Goal: Task Accomplishment & Management: Complete application form

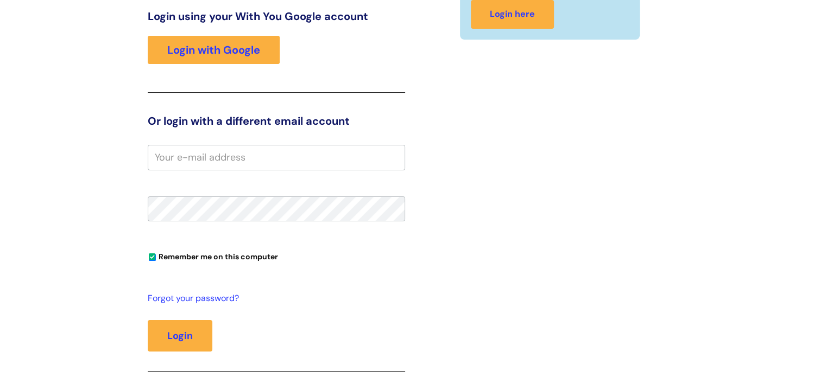
scroll to position [163, 0]
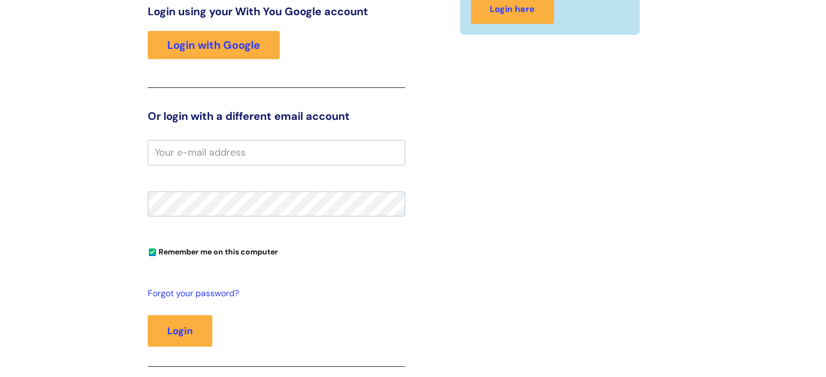
click at [281, 159] on input "email" at bounding box center [276, 152] width 257 height 25
click at [263, 149] on input "email" at bounding box center [276, 152] width 257 height 25
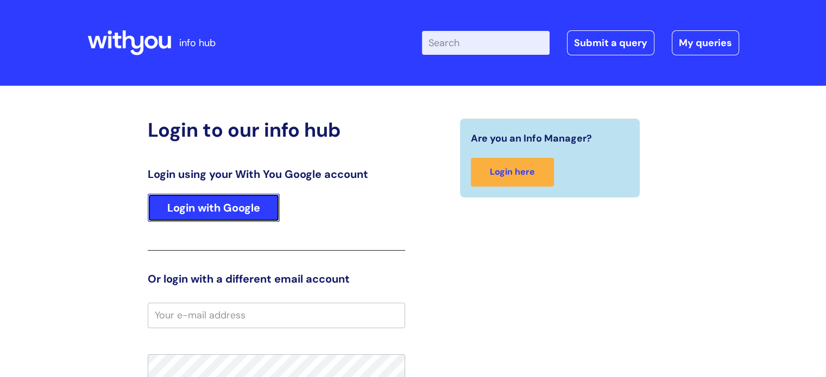
click at [236, 212] on link "Login with Google" at bounding box center [214, 208] width 132 height 28
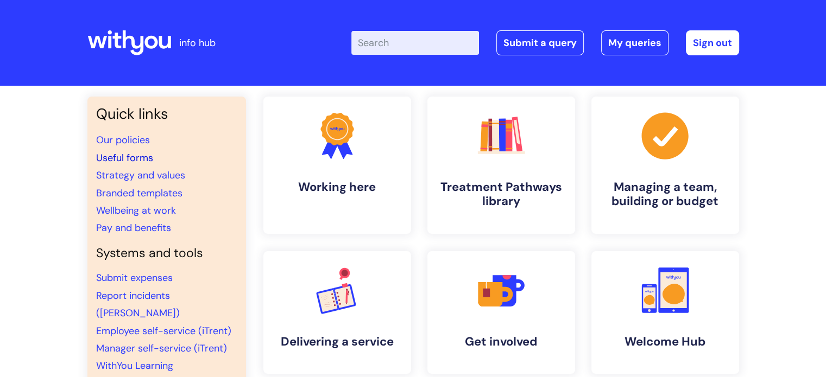
click at [145, 160] on link "Useful forms" at bounding box center [124, 157] width 57 height 13
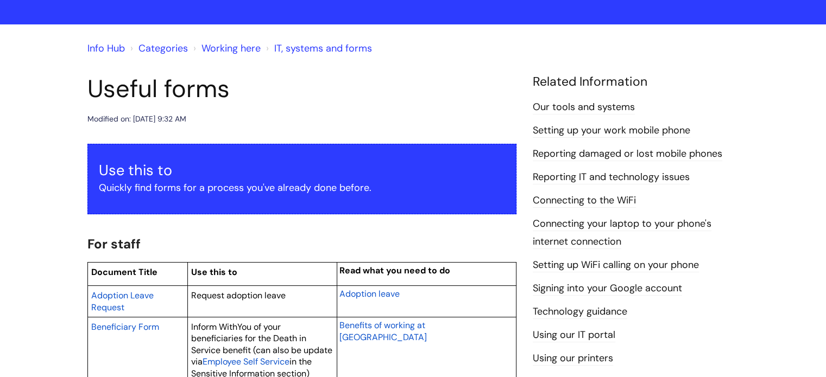
scroll to position [61, 0]
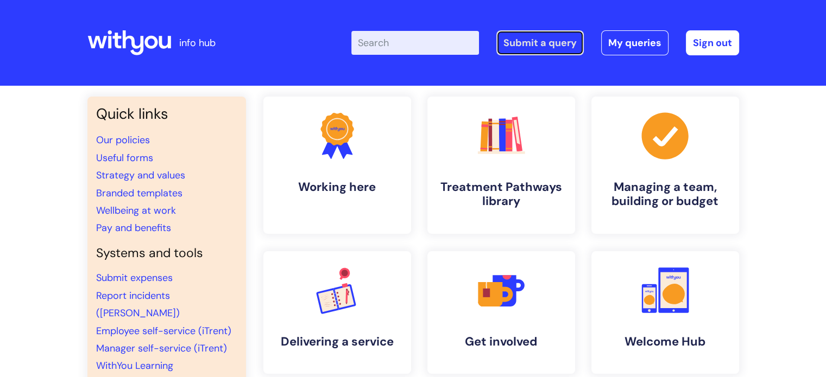
click at [559, 45] on link "Submit a query" at bounding box center [539, 42] width 87 height 25
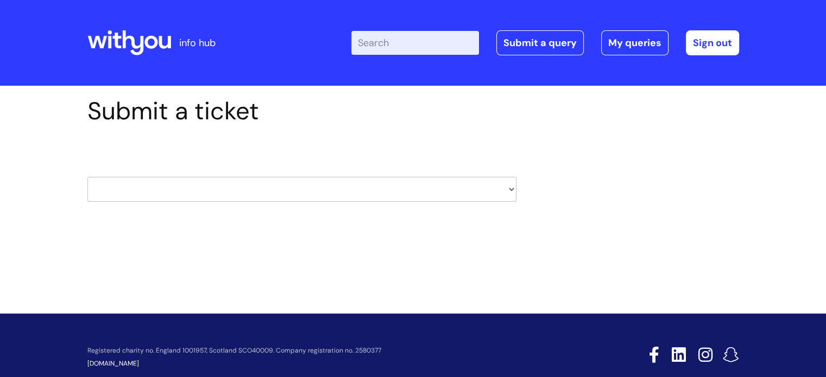
click at [290, 178] on select "HR / People IT and Support Clinical Drug Alerts Finance Accounts Data Support T…" at bounding box center [301, 189] width 429 height 25
select select "systems"
click at [87, 177] on select "HR / People IT and Support Clinical Drug Alerts Finance Accounts Data Support T…" at bounding box center [301, 189] width 429 height 25
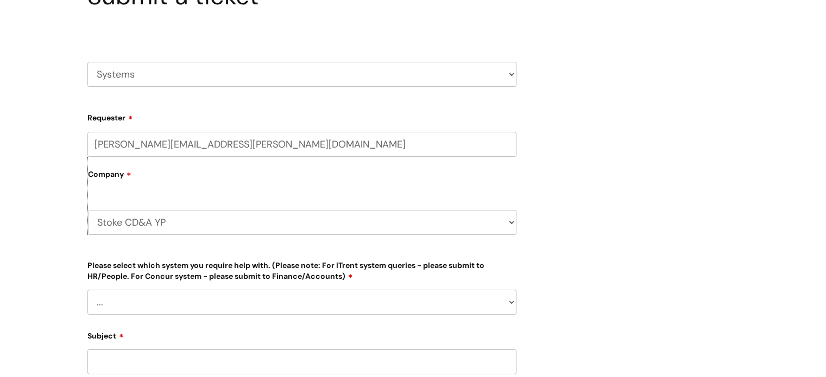
scroll to position [163, 0]
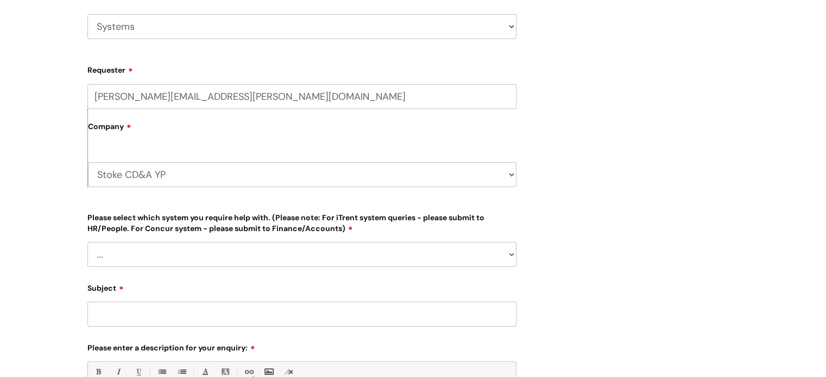
click at [166, 149] on div "Company Stoke CD&A YP WithYou Current Staff" at bounding box center [301, 148] width 429 height 78
click at [159, 184] on select "Stoke CD&A YP WithYou Current Staff" at bounding box center [302, 174] width 428 height 25
click at [169, 175] on select "Stoke CD&A YP WithYou Current Staff" at bounding box center [302, 174] width 428 height 25
select select "80004418241"
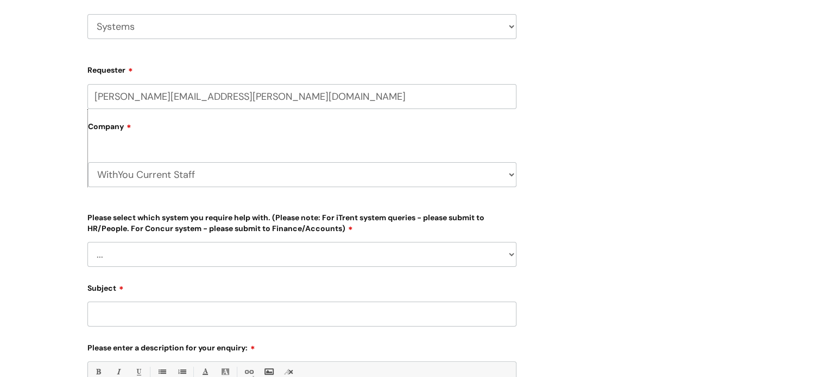
click at [88, 162] on select "Stoke CD&A YP WithYou Current Staff" at bounding box center [302, 174] width 428 height 25
click at [241, 246] on select "... Ulysses Helpdesk Monday.com Nebula fault ILLY CarePath fault Halo fault E-c…" at bounding box center [301, 254] width 429 height 25
select select "Something else"
click at [87, 242] on select "... Ulysses Helpdesk Monday.com Nebula fault ILLY CarePath fault Halo fault E-c…" at bounding box center [301, 254] width 429 height 25
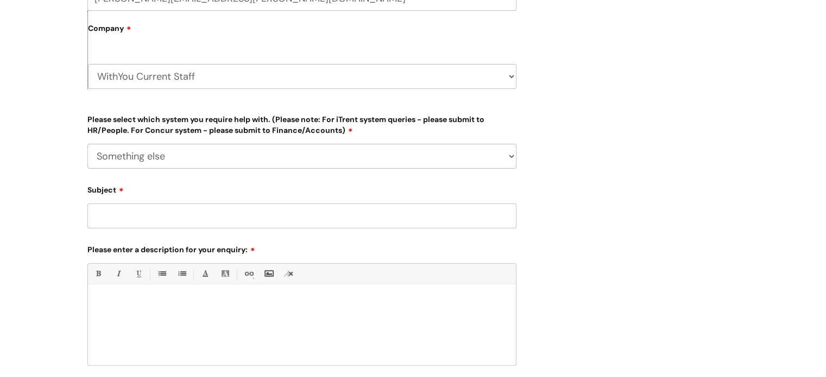
scroll to position [326, 0]
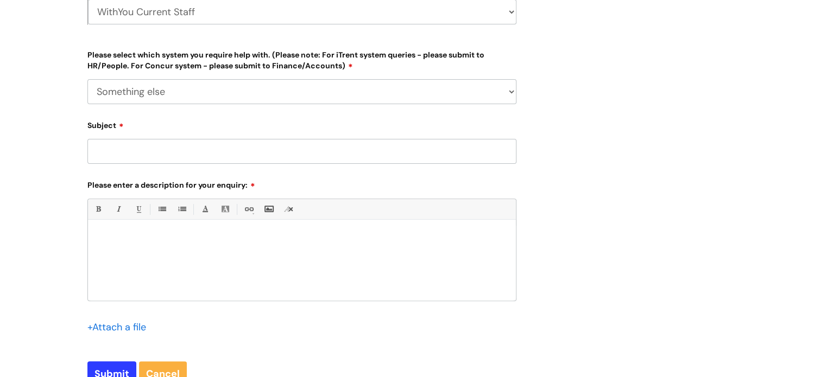
click at [154, 163] on input "Subject" at bounding box center [301, 151] width 429 height 25
type input "Access to CJSM"
click at [128, 221] on div "Bold (Ctrl-B) Italic (Ctrl-I) Underline(Ctrl-U) • Unordered List (Ctrl-Shift-7)…" at bounding box center [301, 250] width 429 height 102
click at [125, 234] on p at bounding box center [302, 239] width 412 height 10
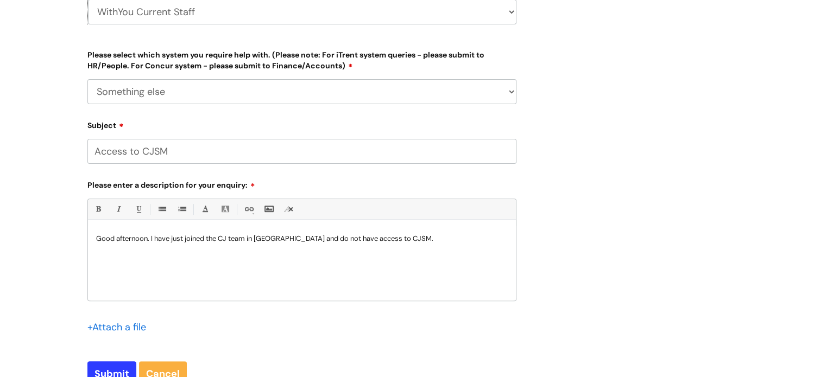
click at [413, 231] on div "Good afternoon. I have just joined the CJ team in Stoke and do not have access …" at bounding box center [302, 263] width 428 height 75
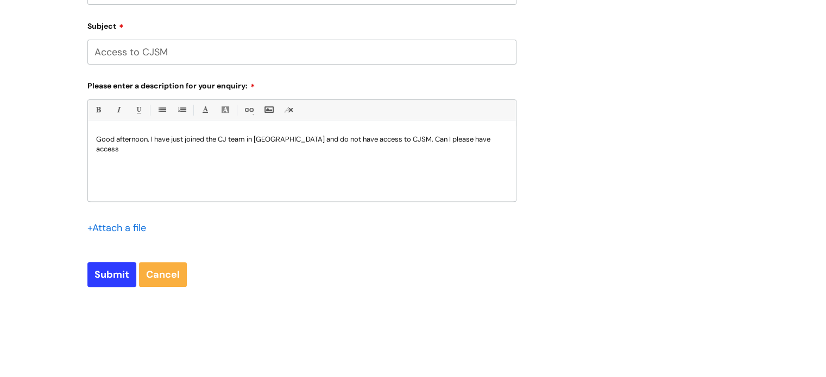
scroll to position [517, 0]
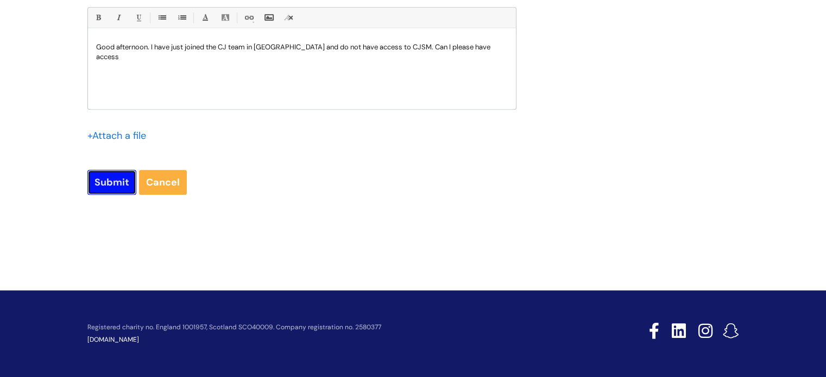
click at [126, 185] on input "Submit" at bounding box center [111, 182] width 49 height 25
type input "Please Wait..."
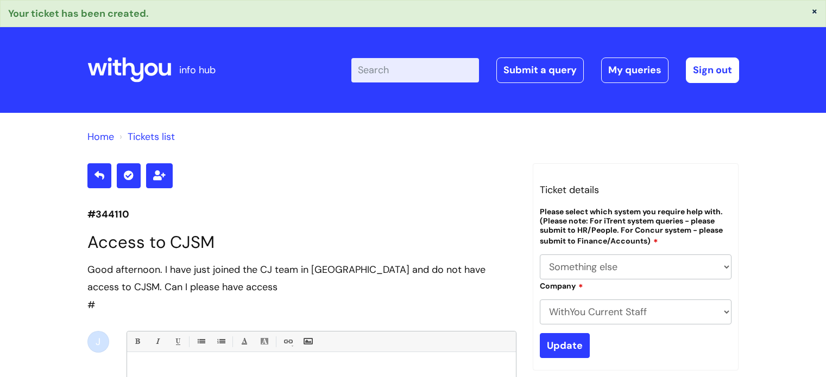
select select "Something else"
click at [155, 137] on link "Tickets list" at bounding box center [151, 136] width 47 height 13
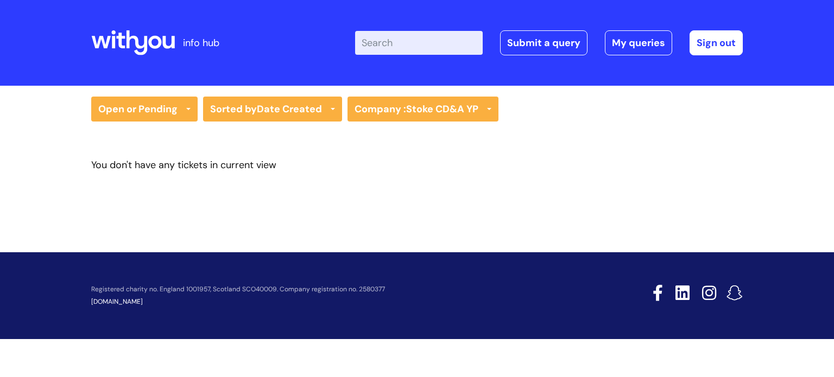
click at [513, 56] on div "Enter your search term here... Search Submit a query My queries Welcome Josh Ki…" at bounding box center [498, 43] width 490 height 64
click at [545, 52] on link "Submit a query" at bounding box center [543, 42] width 87 height 25
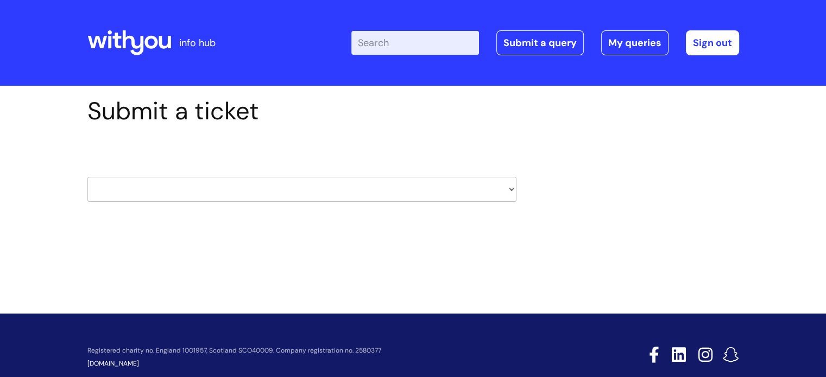
drag, startPoint x: 328, startPoint y: 168, endPoint x: 328, endPoint y: 194, distance: 25.5
click at [328, 176] on div "HR / People IT and Support Clinical Drug Alerts Finance Accounts Data Support T…" at bounding box center [301, 176] width 429 height 51
click at [328, 200] on select "HR / People IT and Support Clinical Drug Alerts Finance Accounts Data Support T…" at bounding box center [301, 189] width 429 height 25
select select "systems"
click at [87, 177] on select "HR / People IT and Support Clinical Drug Alerts Finance Accounts Data Support T…" at bounding box center [301, 189] width 429 height 25
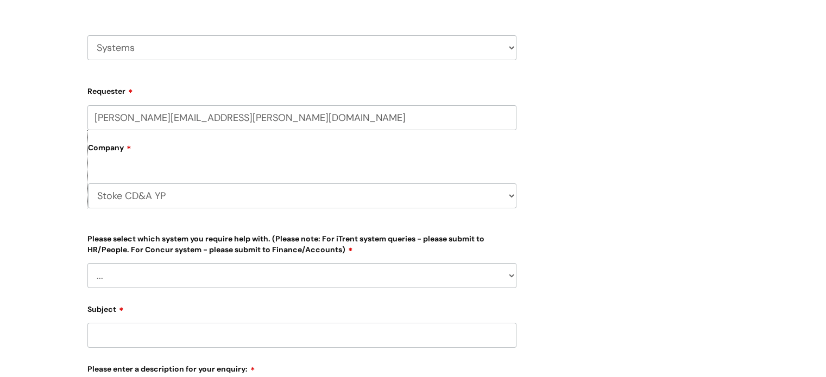
scroll to position [217, 0]
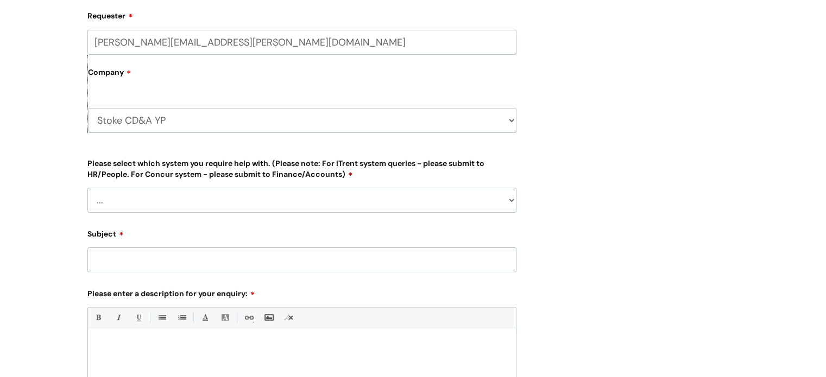
click at [150, 131] on select "Stoke CD&A YP WithYou Current Staff" at bounding box center [302, 120] width 428 height 25
select select "80004418241"
click at [88, 108] on select "Stoke CD&A YP WithYou Current Staff" at bounding box center [302, 120] width 428 height 25
click at [150, 211] on select "... [PERSON_NAME] Helpdesk [DATE][DOMAIN_NAME] Nebula fault ILLY CarePath fault…" at bounding box center [301, 200] width 429 height 25
select select "Something else"
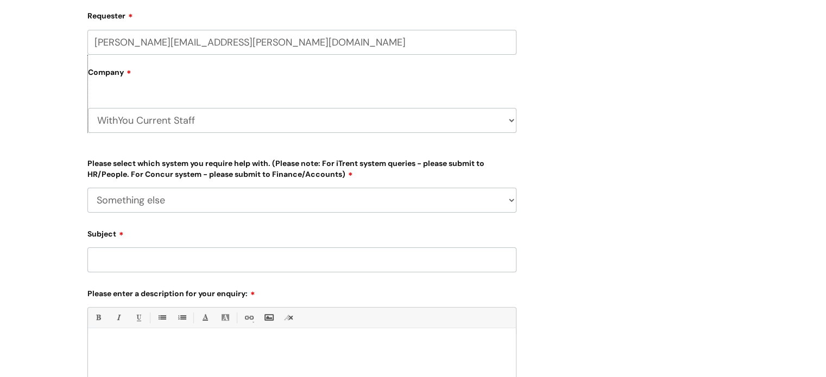
click at [87, 188] on select "... [PERSON_NAME] Helpdesk [DATE][DOMAIN_NAME] Nebula fault ILLY CarePath fault…" at bounding box center [301, 200] width 429 height 25
drag, startPoint x: 123, startPoint y: 263, endPoint x: 123, endPoint y: 256, distance: 6.5
click at [123, 262] on input "Subject" at bounding box center [301, 260] width 429 height 25
click at [220, 256] on input "Access to edit prisonlink" at bounding box center [301, 260] width 429 height 25
type input "Access to edit prisonlink and criminal justice appointments"
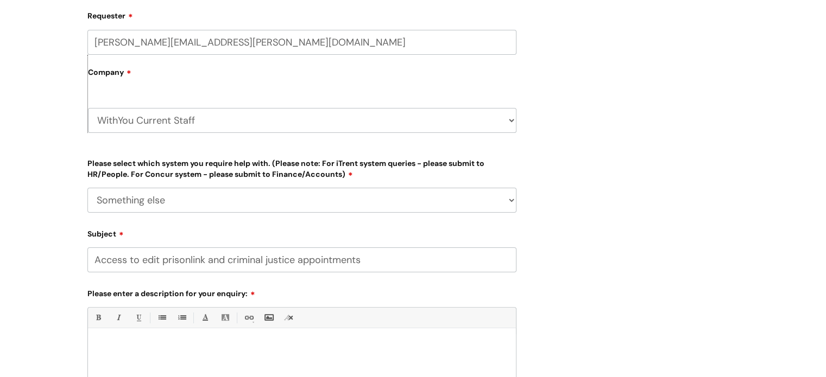
click at [143, 336] on div at bounding box center [302, 371] width 428 height 75
drag, startPoint x: 356, startPoint y: 349, endPoint x: 373, endPoint y: 136, distance: 213.5
click at [373, 136] on div "josh.kimche@wearewithyou.org.uk Company Stoke CD&A YP WithYou Current Staff" at bounding box center [301, 87] width 429 height 115
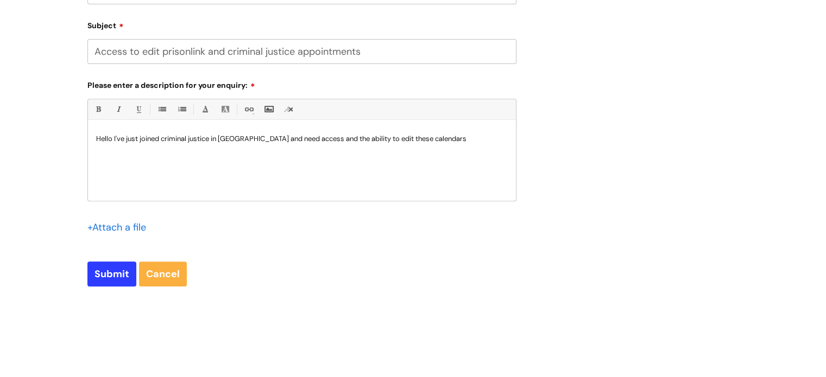
scroll to position [517, 0]
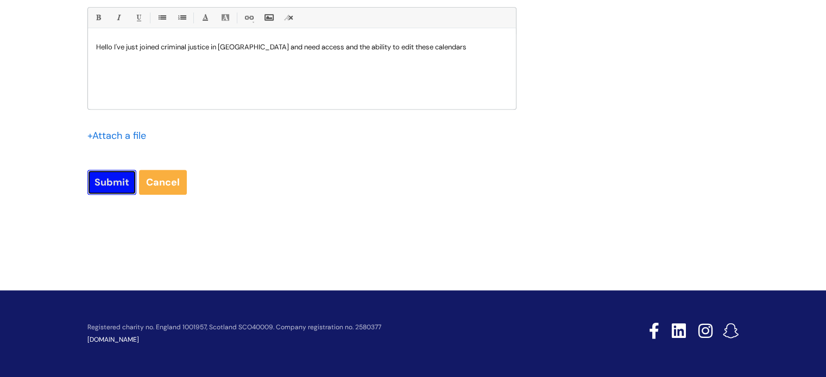
click at [106, 179] on input "Submit" at bounding box center [111, 182] width 49 height 25
type input "Please Wait..."
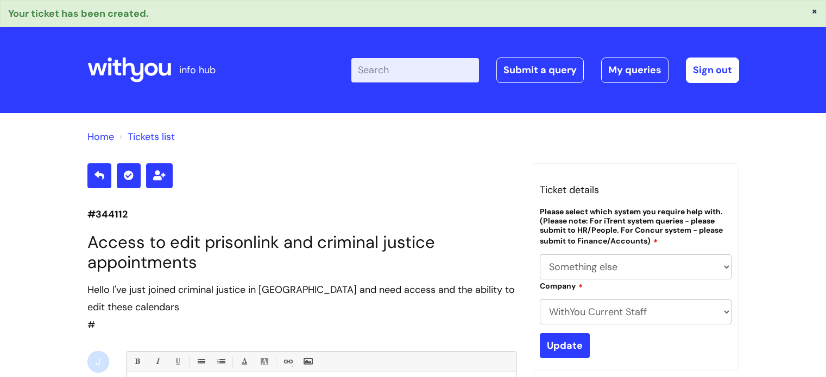
select select "Something else"
click at [141, 132] on link "Tickets list" at bounding box center [151, 136] width 47 height 13
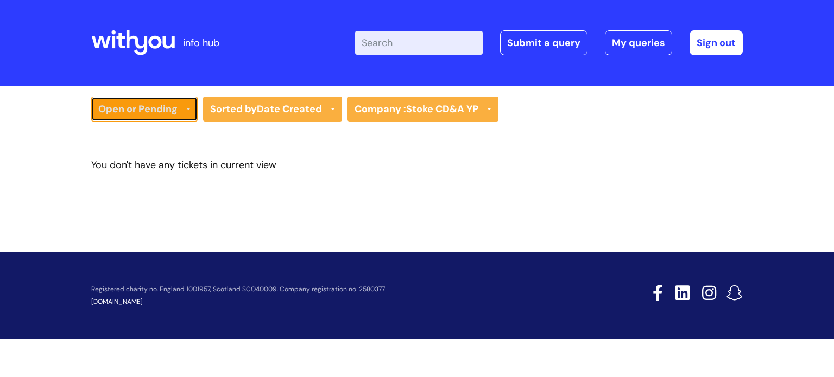
click at [176, 110] on link "Open or Pending" at bounding box center [144, 109] width 106 height 25
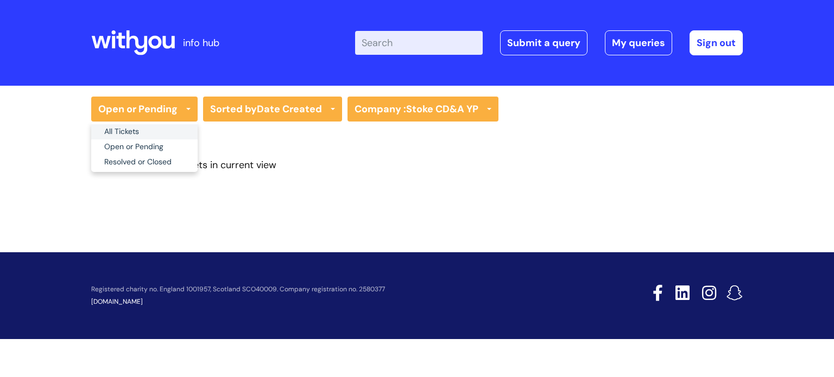
click at [157, 137] on link "All Tickets" at bounding box center [144, 131] width 106 height 15
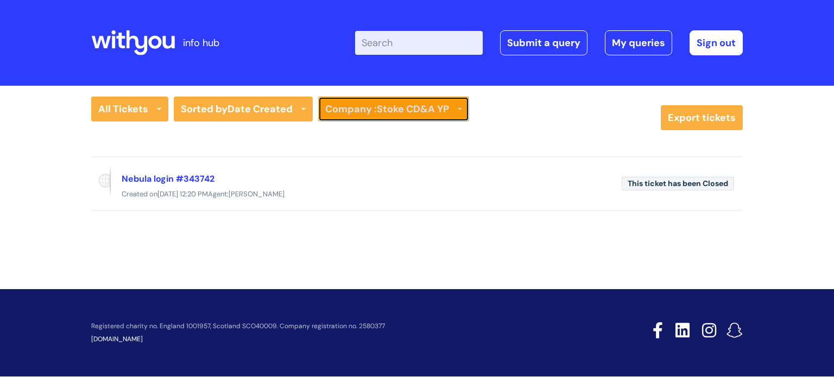
click at [345, 116] on link "Company : Stoke CD&A YP" at bounding box center [393, 109] width 151 height 25
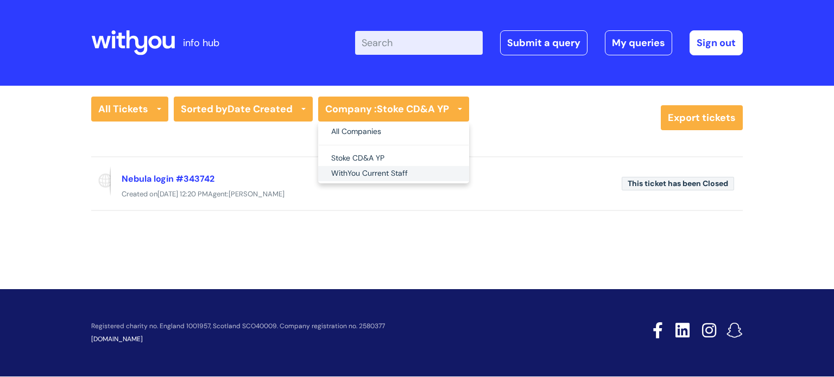
click at [346, 170] on link "WithYou Current Staff" at bounding box center [393, 173] width 151 height 15
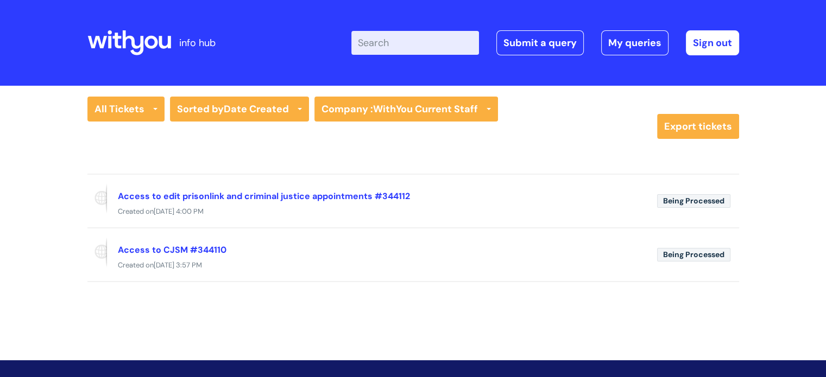
click at [387, 124] on div "All Tickets All Tickets Open or Pending Resolved or Closed Date Created Last Mo…" at bounding box center [369, 118] width 564 height 42
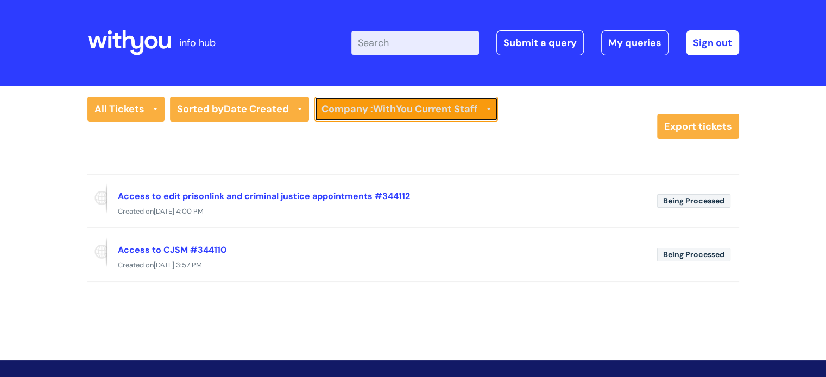
click at [395, 109] on strong "WithYou Current Staff" at bounding box center [425, 109] width 105 height 13
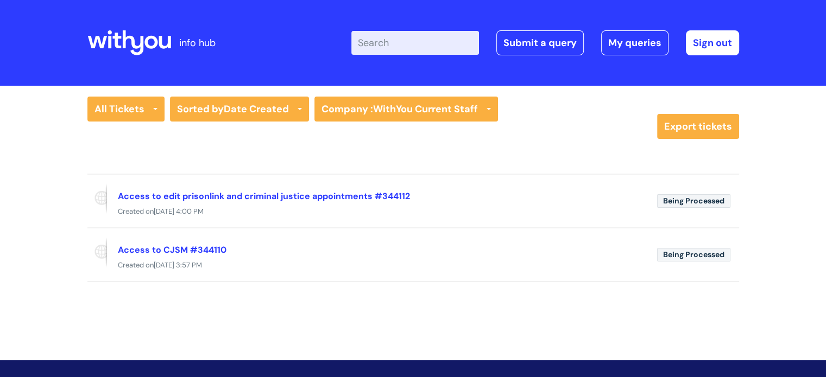
click at [212, 138] on div "All Tickets All Tickets Open or Pending Resolved or Closed Date Created Last Mo…" at bounding box center [369, 118] width 564 height 42
